Goal: Task Accomplishment & Management: Complete application form

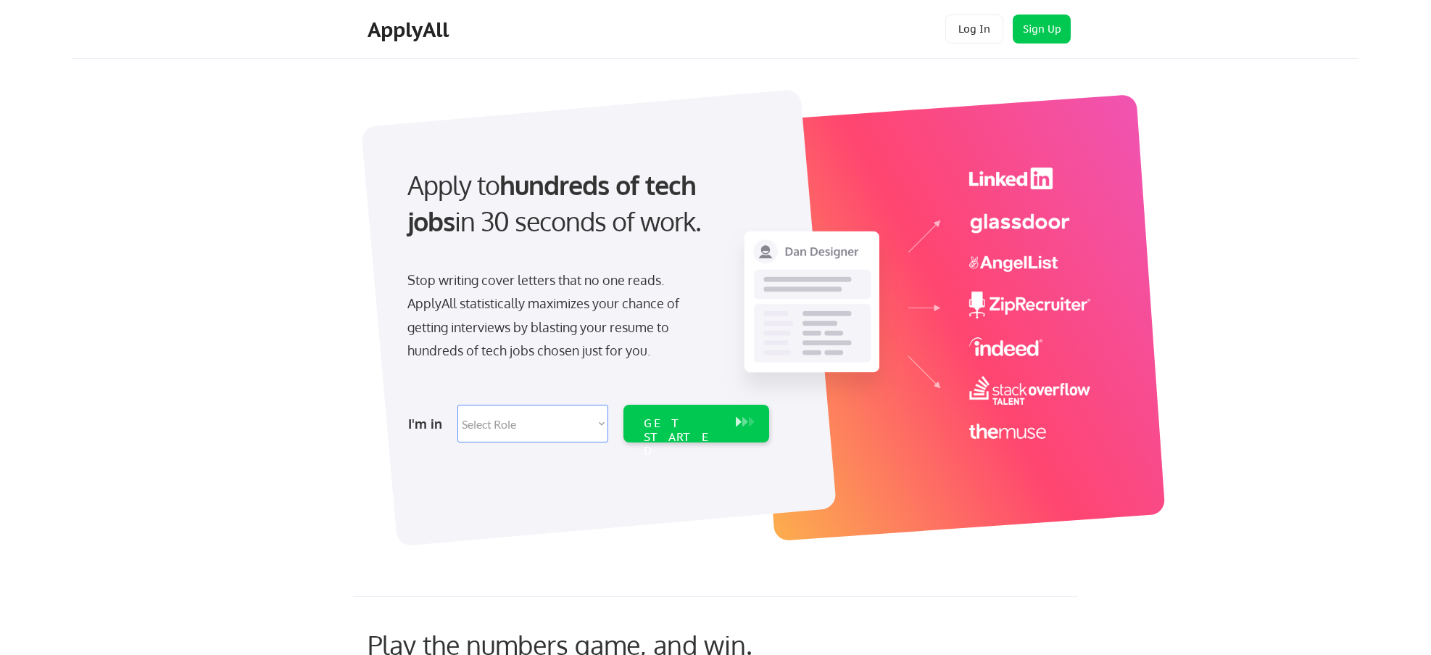
click at [585, 421] on select "Select Role Software Engineering Product Management Customer Success Sales UI/U…" at bounding box center [533, 424] width 151 height 38
select select ""sales""
click at [458, 405] on select "Select Role Software Engineering Product Management Customer Success Sales UI/U…" at bounding box center [533, 424] width 151 height 38
select select ""sales""
click at [597, 423] on select "Select Role Software Engineering Product Management Customer Success Sales UI/U…" at bounding box center [533, 424] width 151 height 38
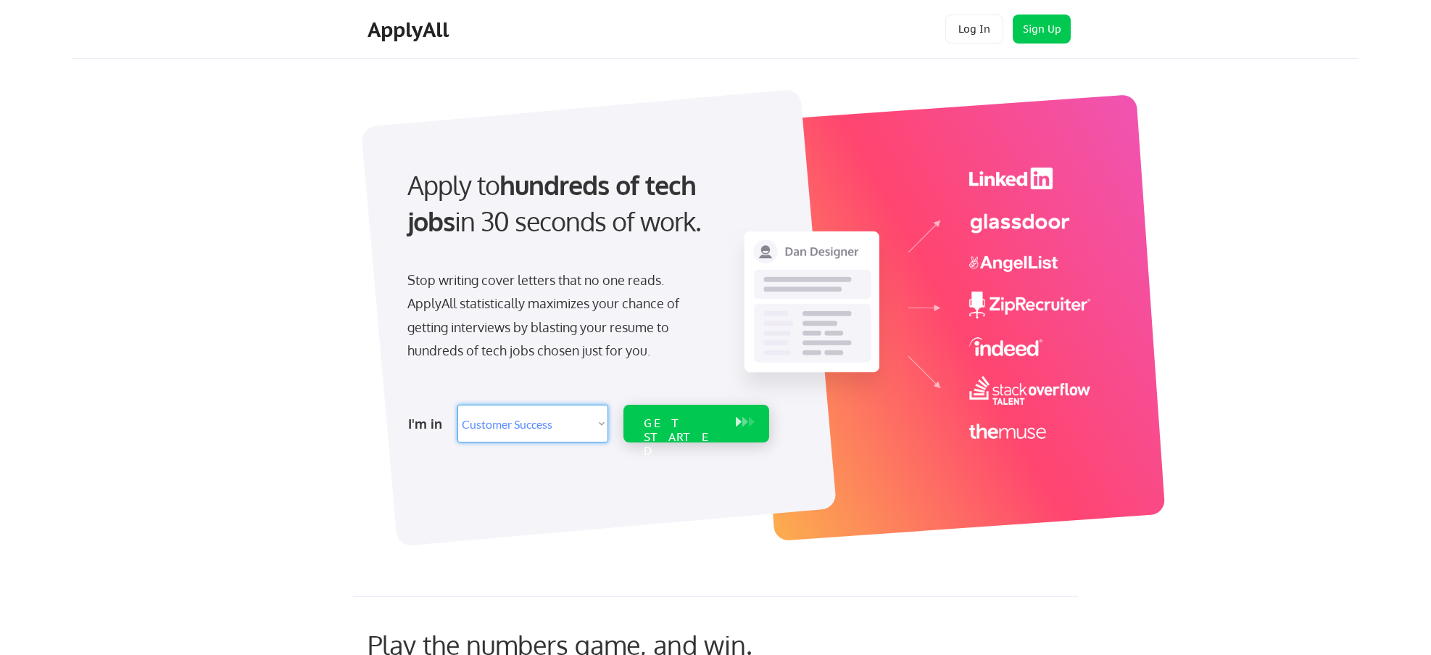
click at [664, 421] on div "GET STARTED" at bounding box center [683, 437] width 78 height 42
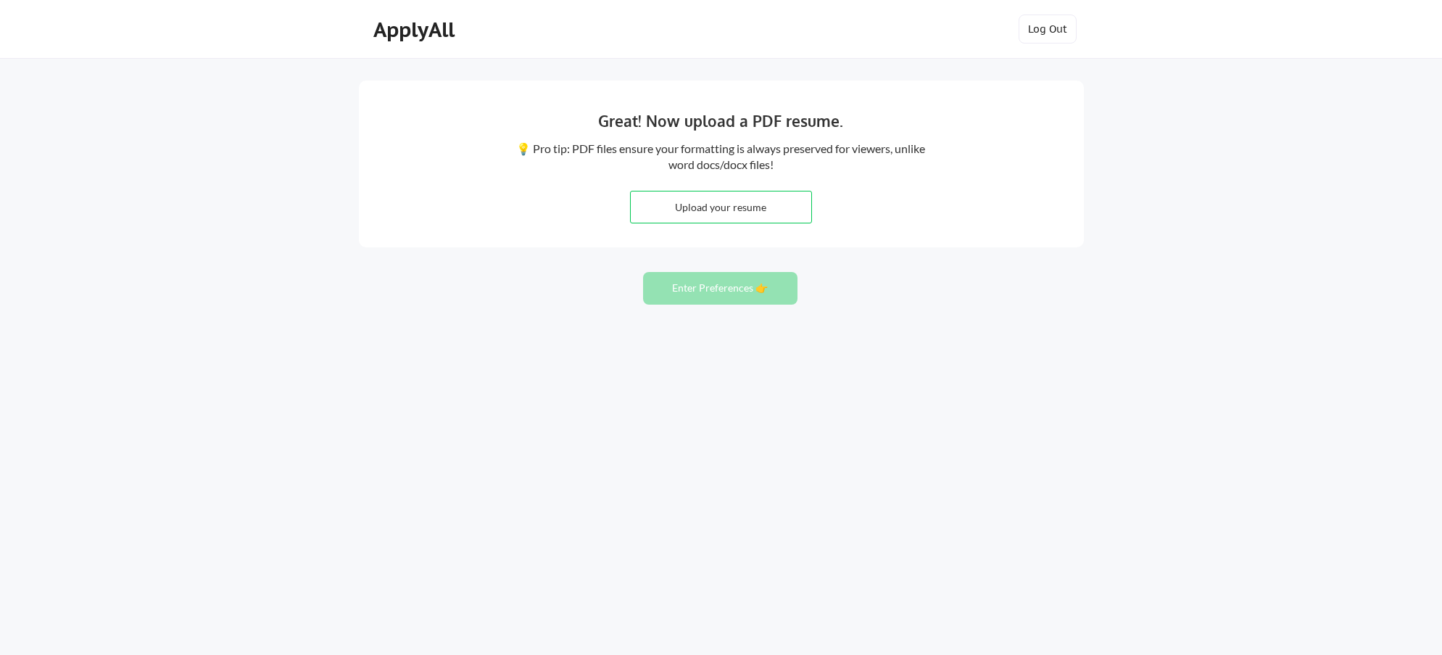
click at [710, 206] on input "file" at bounding box center [721, 206] width 181 height 31
type input "C:\fakepath\John Rossi Resume 2024.docx"
click at [713, 289] on button "Enter Preferences 👉" at bounding box center [720, 288] width 154 height 33
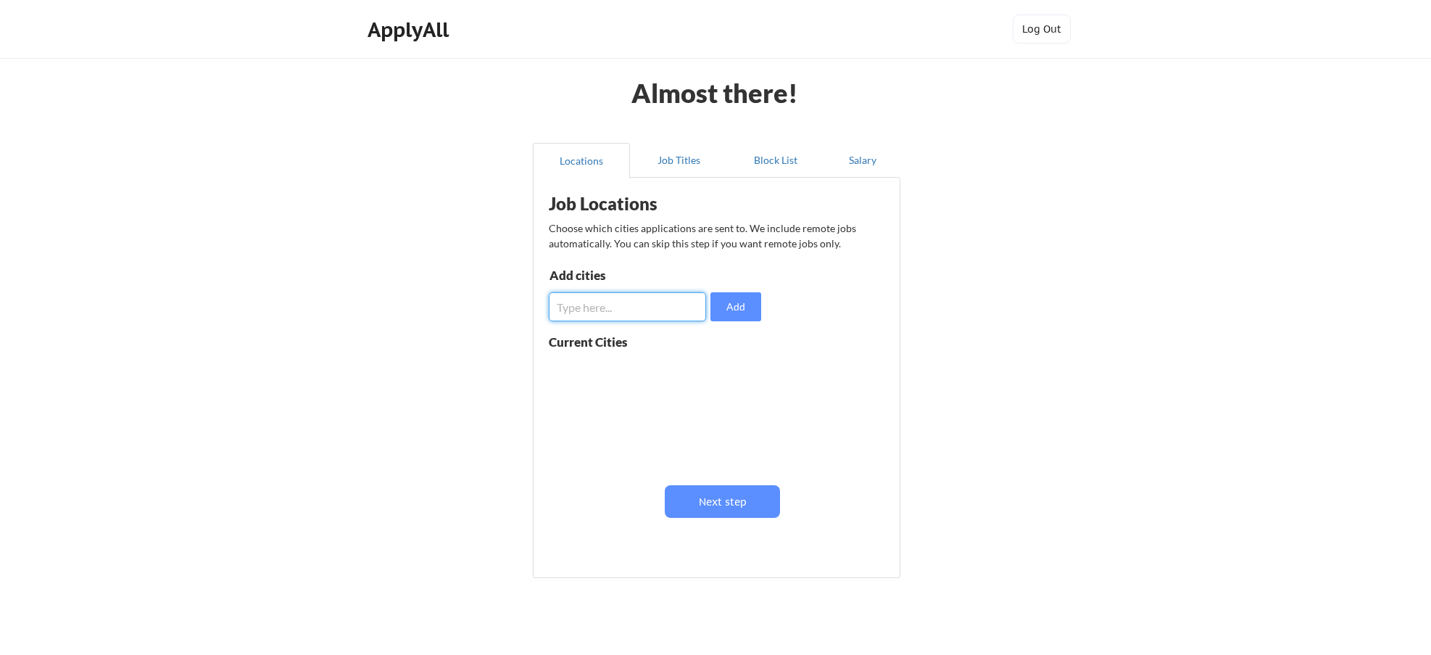
click at [611, 309] on input "input" at bounding box center [627, 306] width 157 height 29
type input "[GEOGRAPHIC_DATA], [GEOGRAPHIC_DATA]"
click at [737, 307] on button "Add" at bounding box center [736, 306] width 51 height 29
click at [584, 307] on input "input" at bounding box center [627, 306] width 157 height 29
type input "Kinston, [GEOGRAPHIC_DATA]"
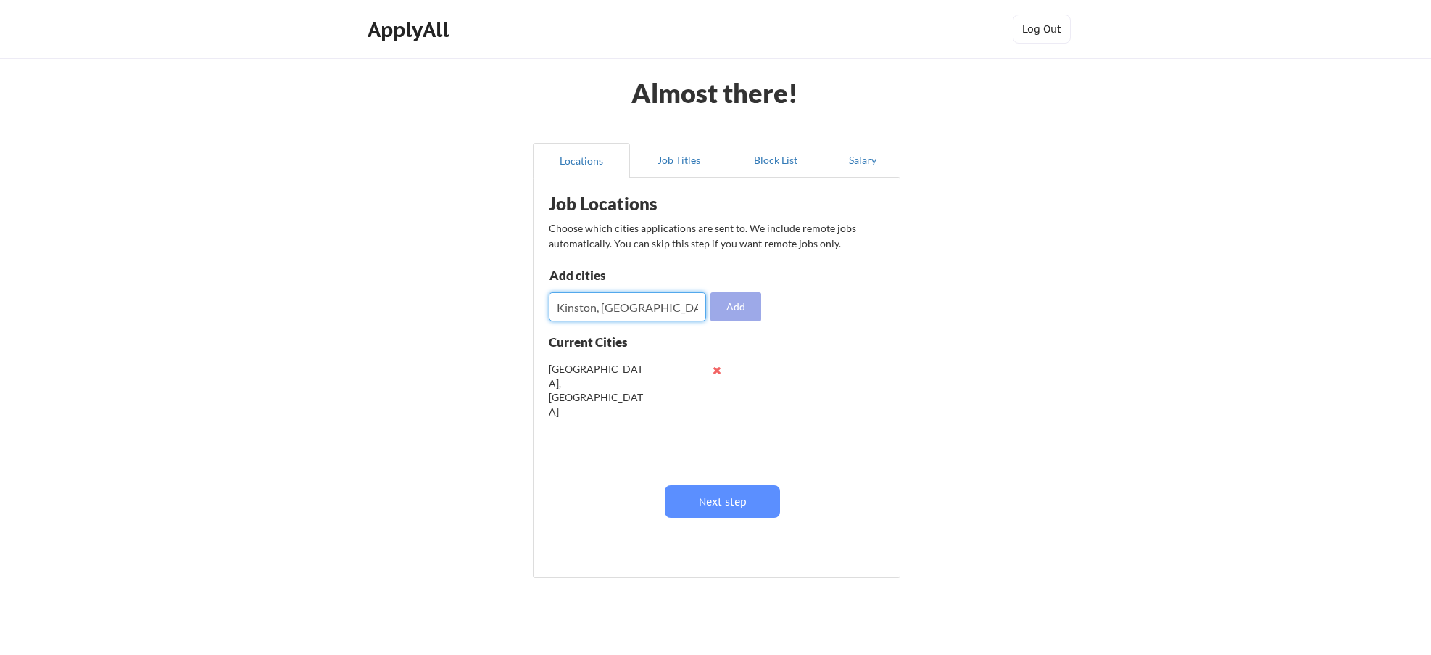
click at [735, 308] on button "Add" at bounding box center [736, 306] width 51 height 29
click at [612, 307] on input "input" at bounding box center [627, 306] width 157 height 29
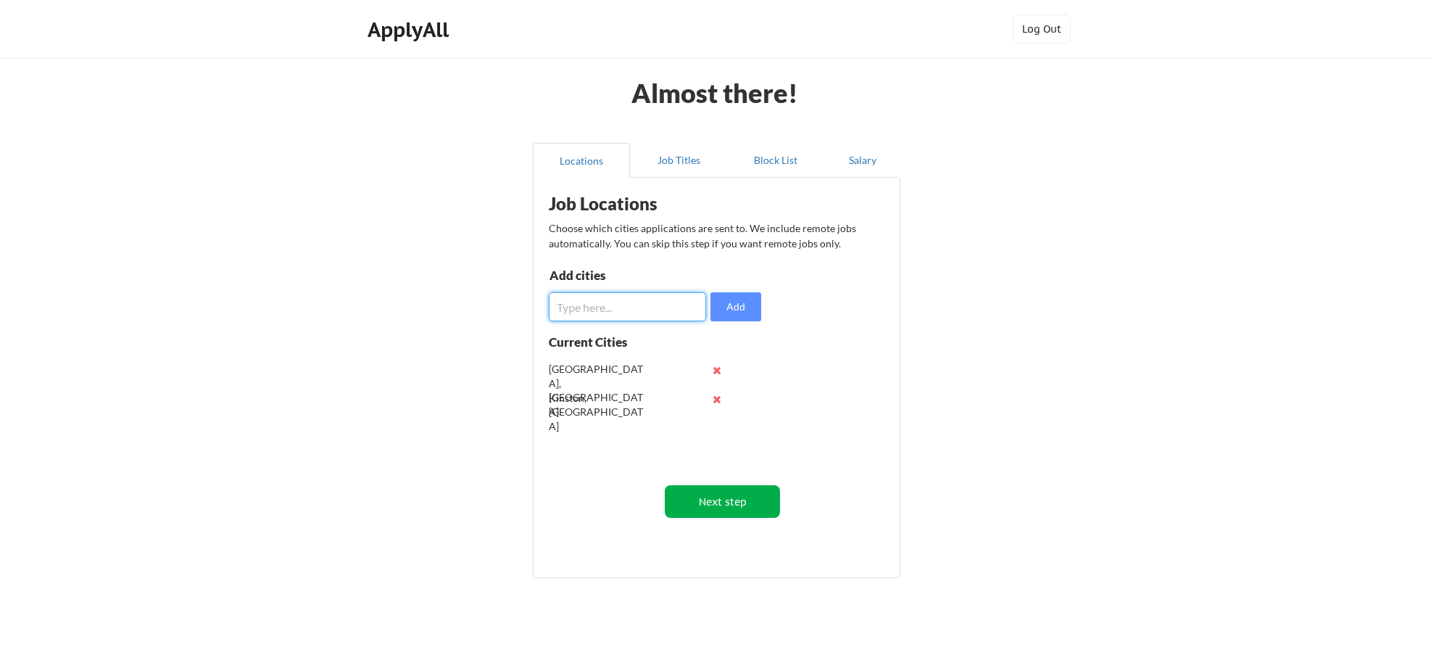
click at [729, 498] on button "Next step" at bounding box center [722, 501] width 115 height 33
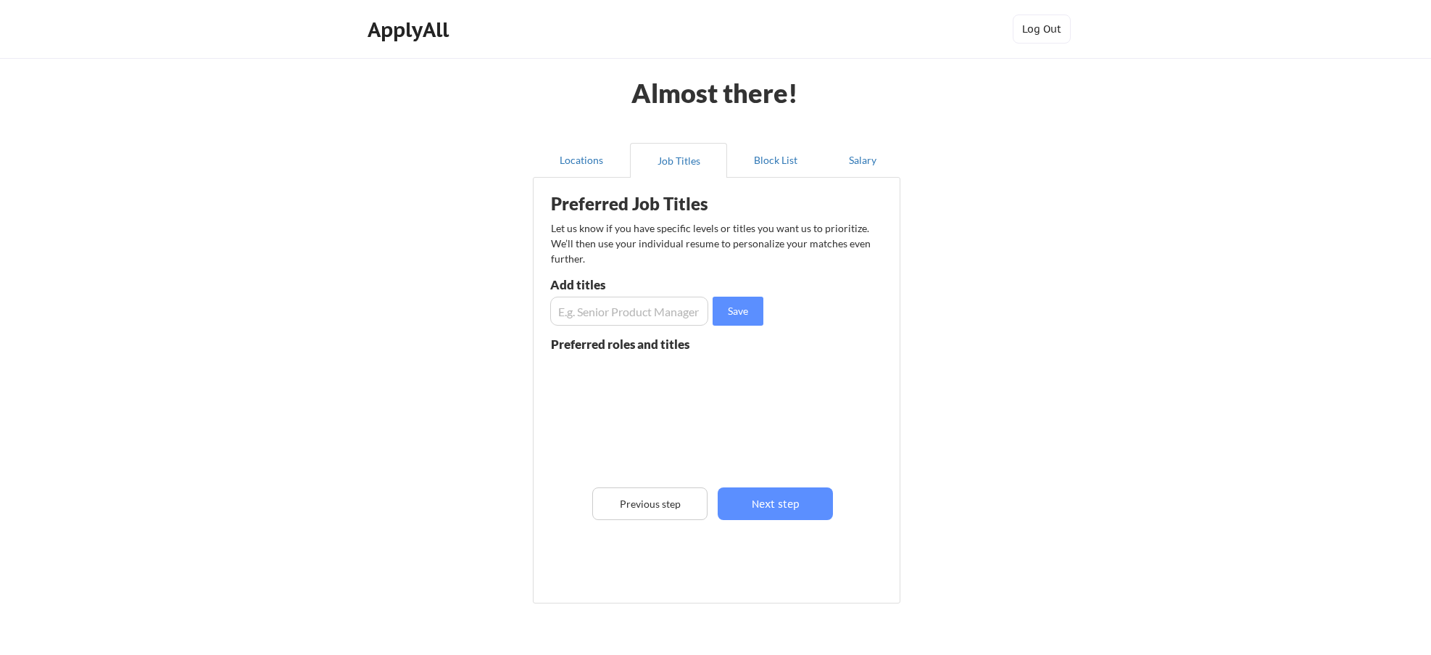
click at [579, 311] on input "input" at bounding box center [629, 311] width 158 height 29
type input "Project Manager"
click at [735, 308] on button "Save" at bounding box center [738, 311] width 51 height 29
click at [663, 310] on input "input" at bounding box center [629, 311] width 158 height 29
type input "Procurement"
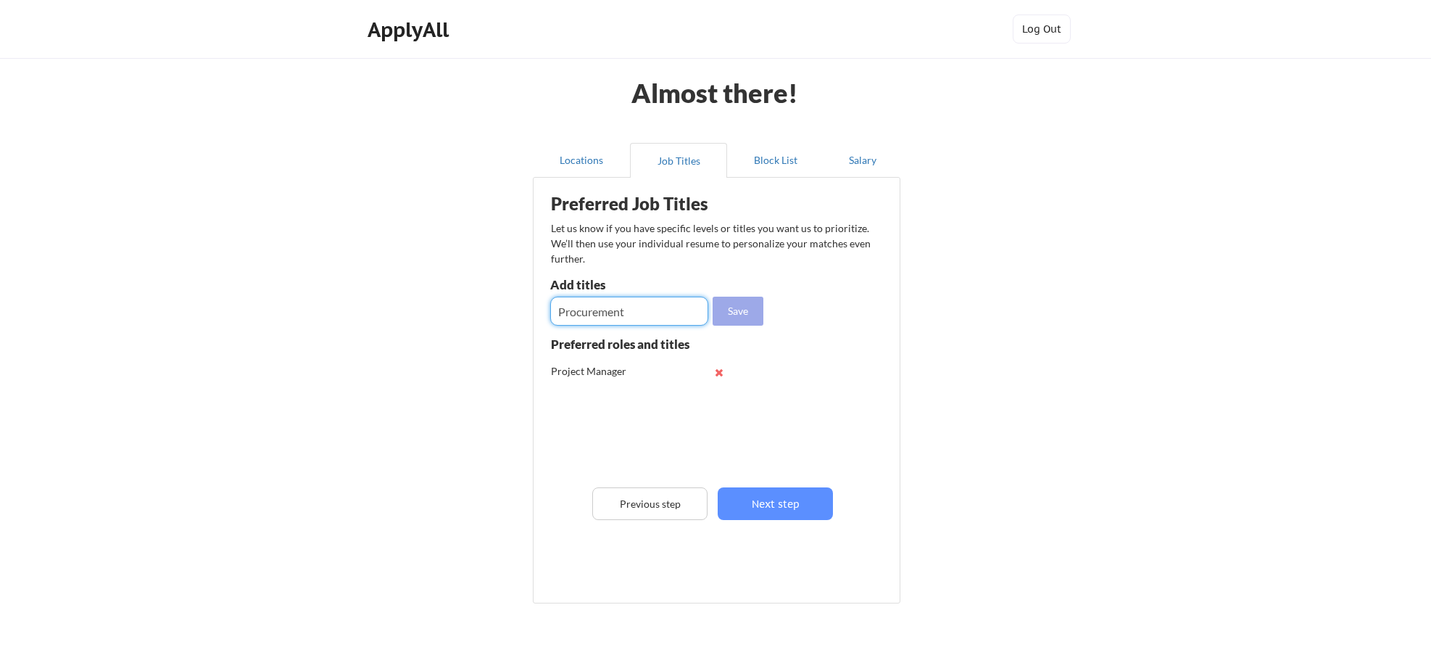
click at [748, 306] on button "Save" at bounding box center [738, 311] width 51 height 29
click at [613, 315] on input "input" at bounding box center [629, 311] width 158 height 29
type input "Buyer"
click at [761, 310] on button "Save" at bounding box center [738, 311] width 51 height 29
click at [639, 313] on input "input" at bounding box center [629, 311] width 158 height 29
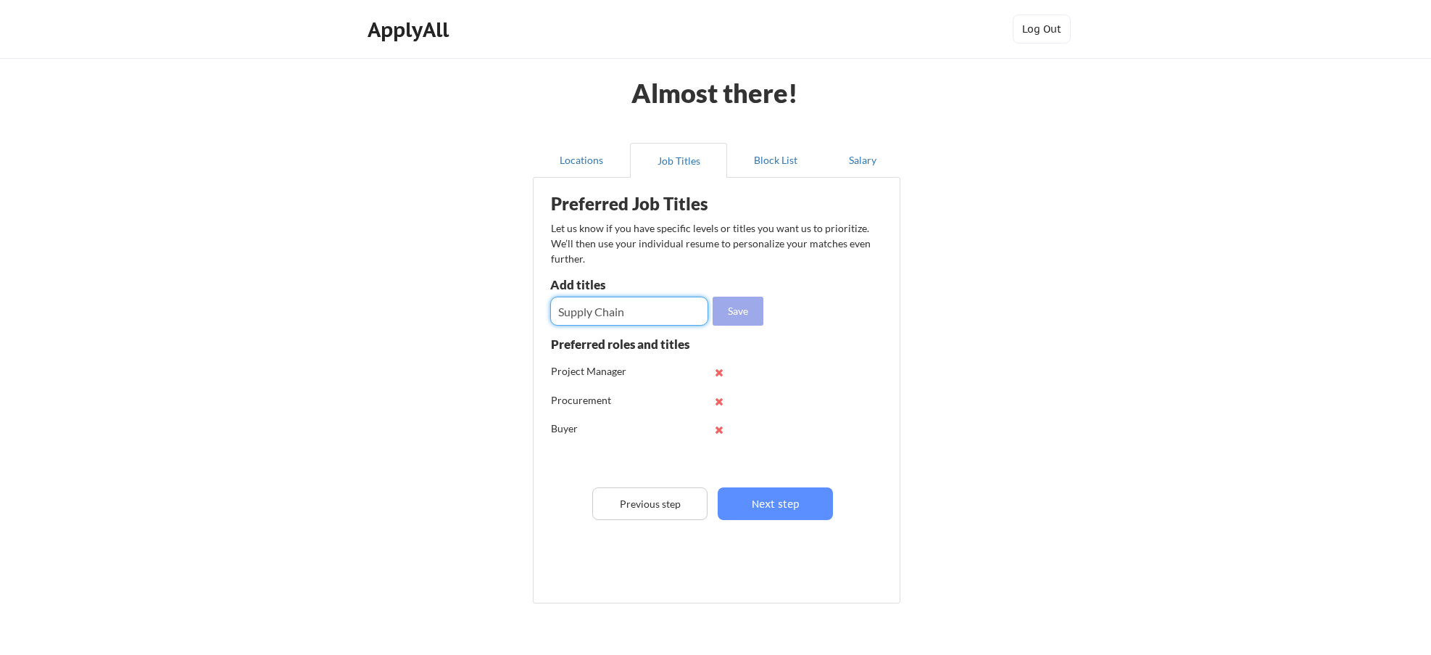
type input "Supply Chain"
click at [745, 311] on button "Save" at bounding box center [738, 311] width 51 height 29
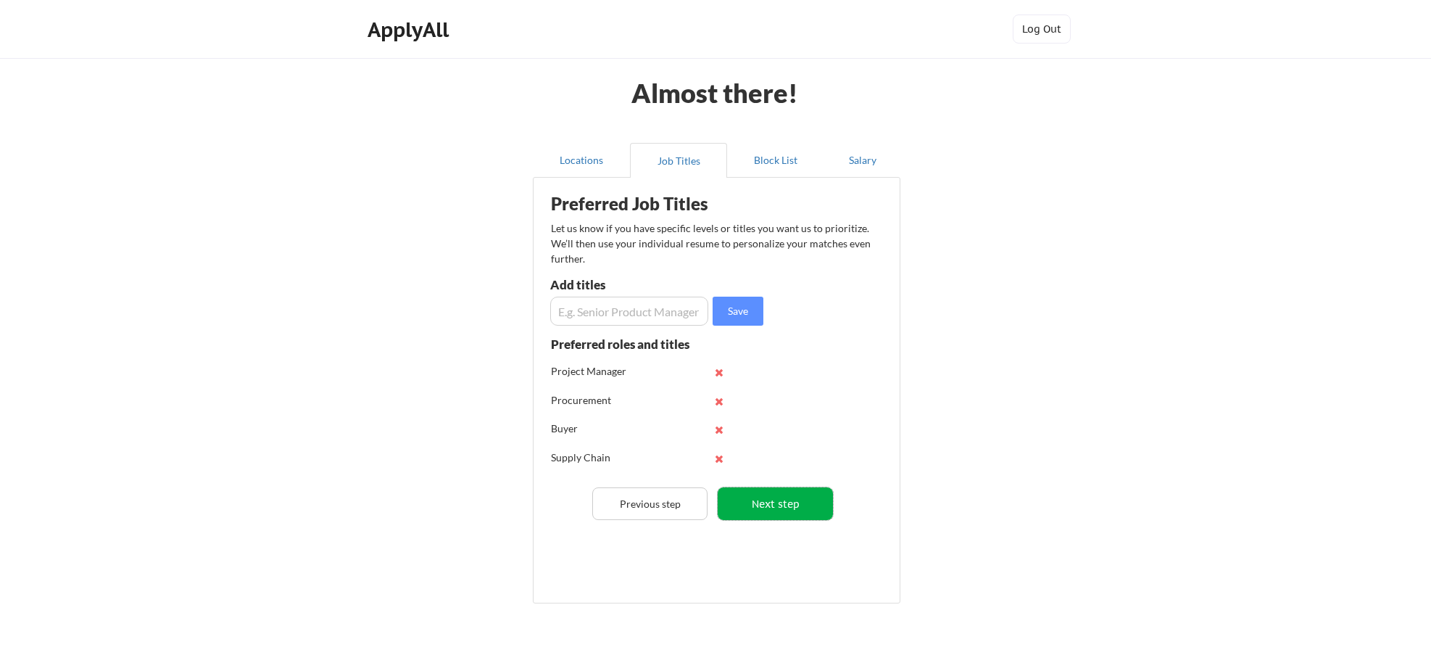
click at [771, 499] on button "Next step" at bounding box center [775, 503] width 115 height 33
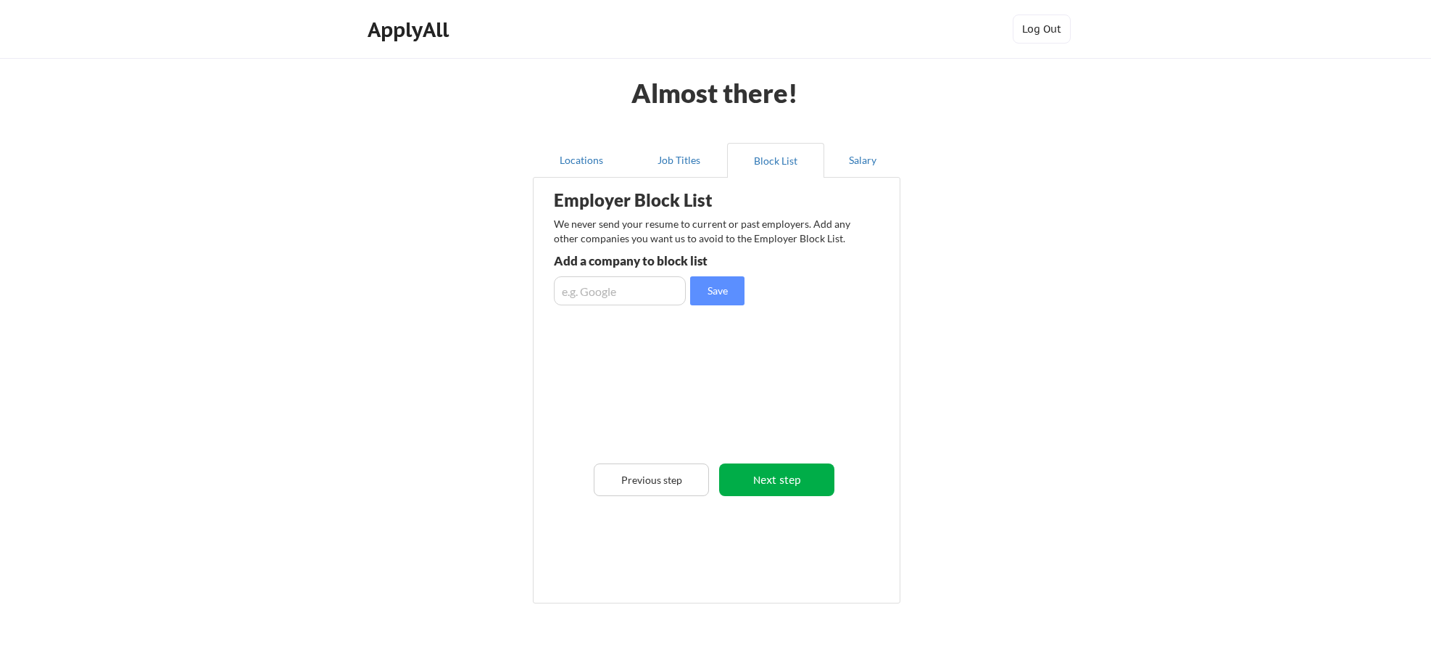
click at [756, 479] on button "Next step" at bounding box center [776, 479] width 115 height 33
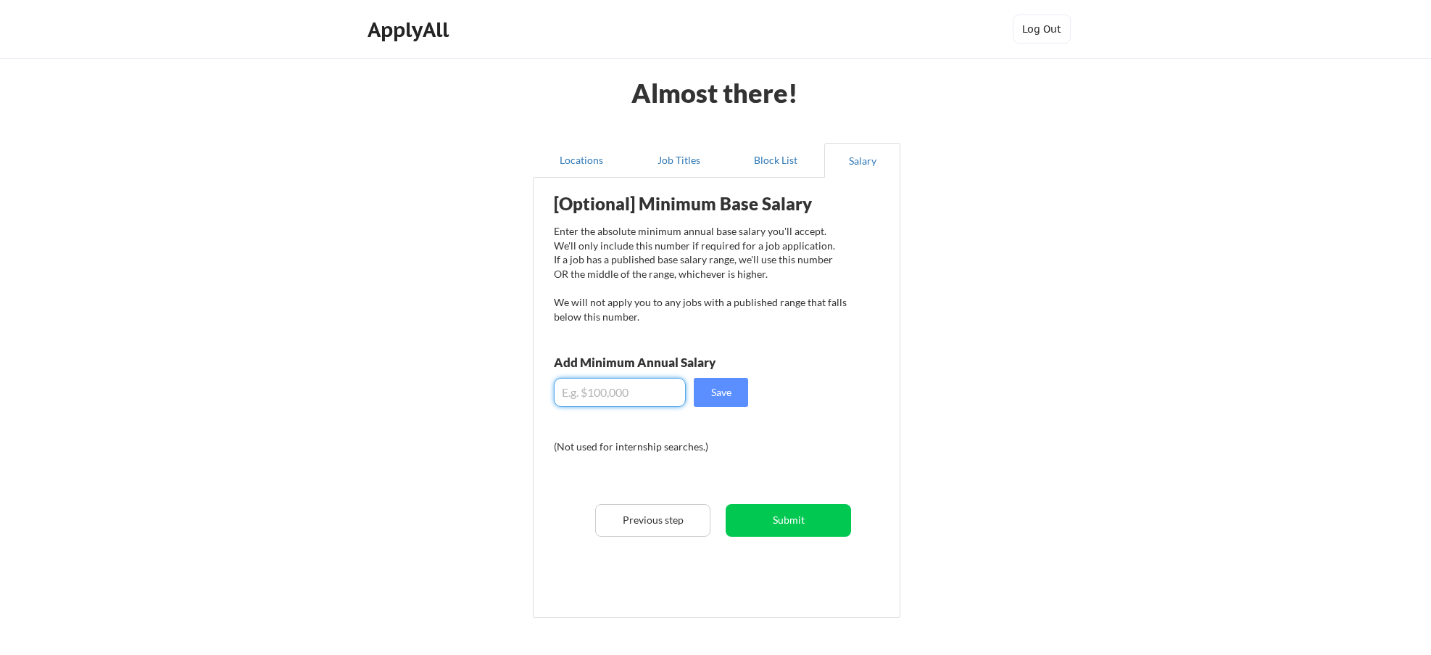
drag, startPoint x: 590, startPoint y: 387, endPoint x: 748, endPoint y: 377, distance: 158.4
click at [589, 387] on input "input" at bounding box center [620, 392] width 132 height 29
type input "$90,000"
click at [727, 393] on button "Save" at bounding box center [721, 392] width 54 height 29
click at [779, 519] on button "Submit" at bounding box center [788, 520] width 125 height 33
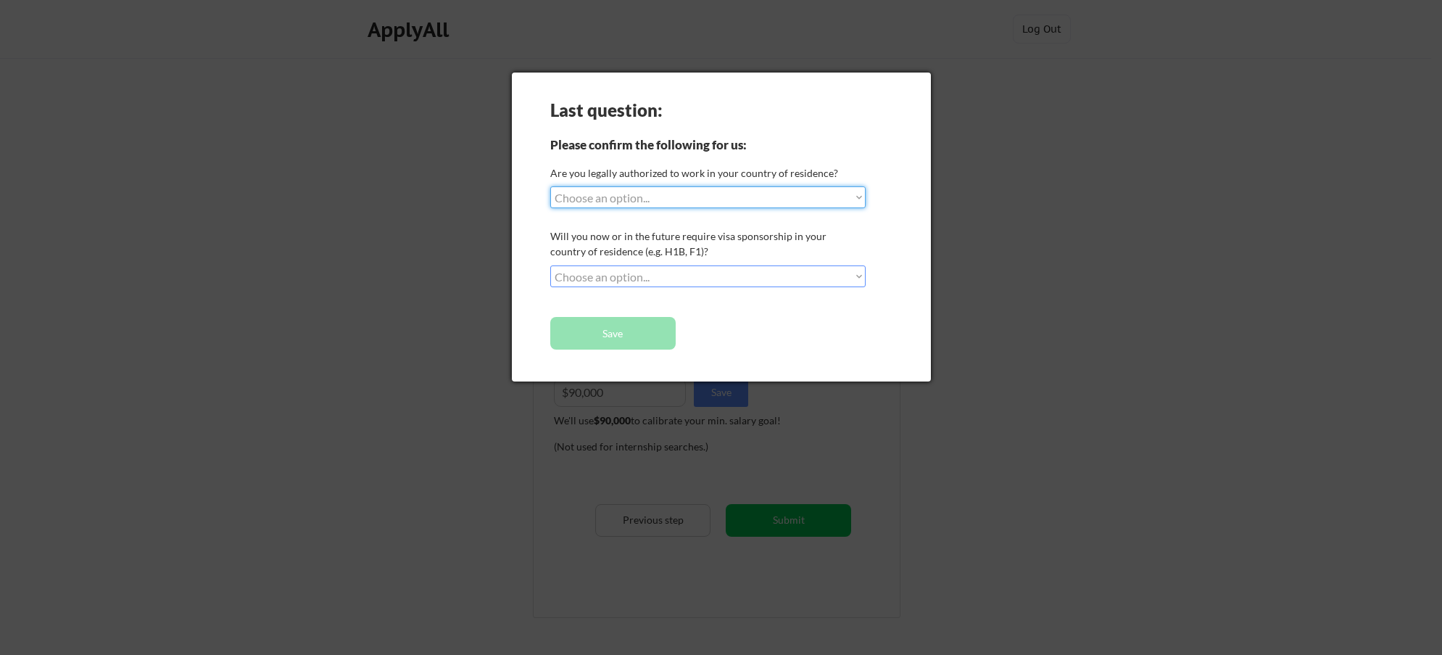
click at [652, 196] on select "Choose an option... Yes, I am a [DEMOGRAPHIC_DATA] Citizen Yes, I am a [DEMOGRA…" at bounding box center [707, 197] width 315 height 22
select select ""yes__i_am_a_[DEMOGRAPHIC_DATA]""
click at [550, 186] on select "Choose an option... Yes, I am a [DEMOGRAPHIC_DATA] Citizen Yes, I am a [DEMOGRA…" at bounding box center [707, 197] width 315 height 22
click at [642, 273] on select "Choose an option... No, I will not need sponsorship Yes, I will need sponsorship" at bounding box center [707, 276] width 315 height 22
select select ""no__i_will_not_need_sponsorship""
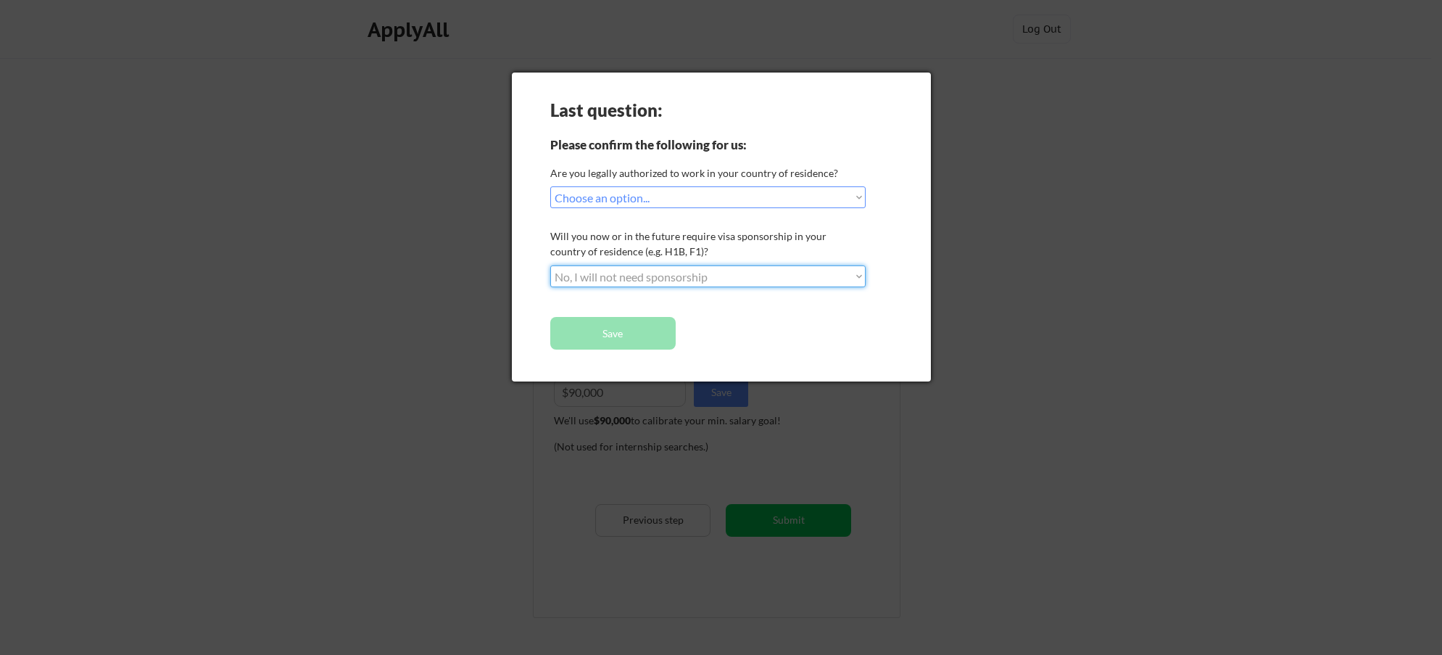
click at [550, 265] on select "Choose an option... No, I will not need sponsorship Yes, I will need sponsorship" at bounding box center [707, 276] width 315 height 22
click at [621, 329] on button "Save" at bounding box center [612, 333] width 125 height 33
